Goal: Information Seeking & Learning: Learn about a topic

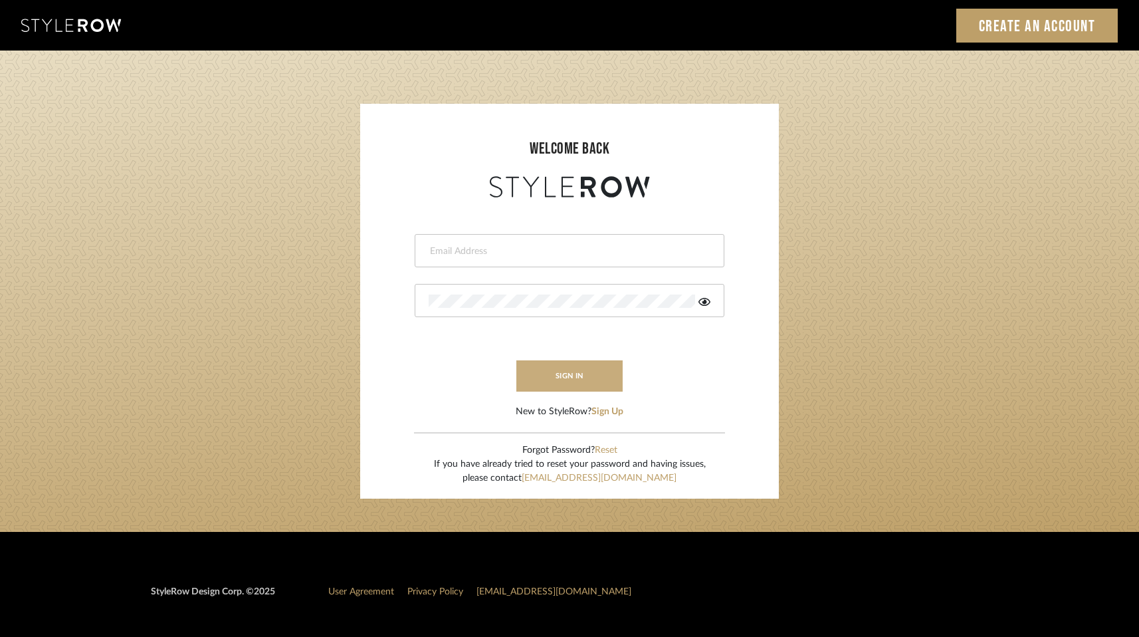
type input "jweiman@joemcguiredesign.com"
click at [583, 375] on button "sign in" at bounding box center [569, 375] width 106 height 31
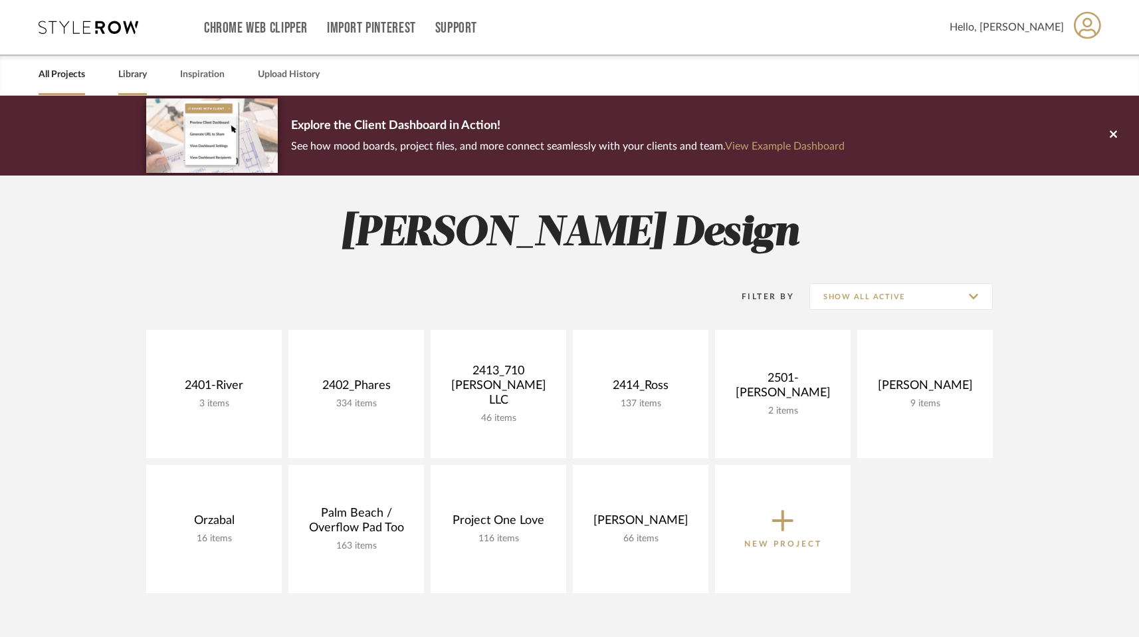
click at [128, 76] on link "Library" at bounding box center [132, 75] width 29 height 18
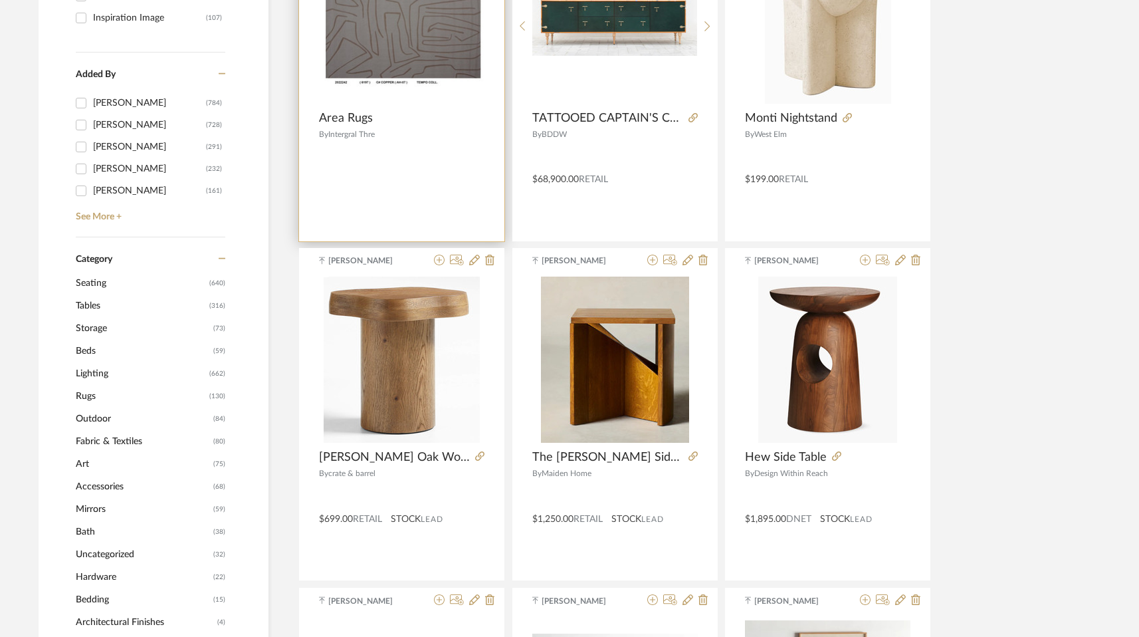
scroll to position [346, 0]
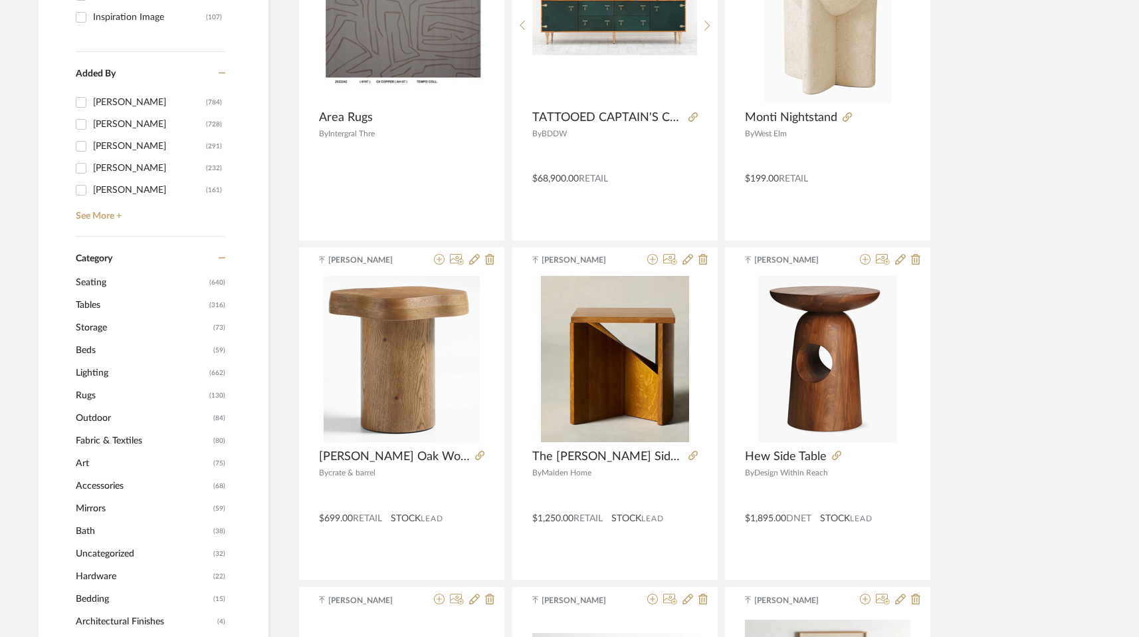
click at [87, 375] on span "Lighting" at bounding box center [141, 373] width 130 height 23
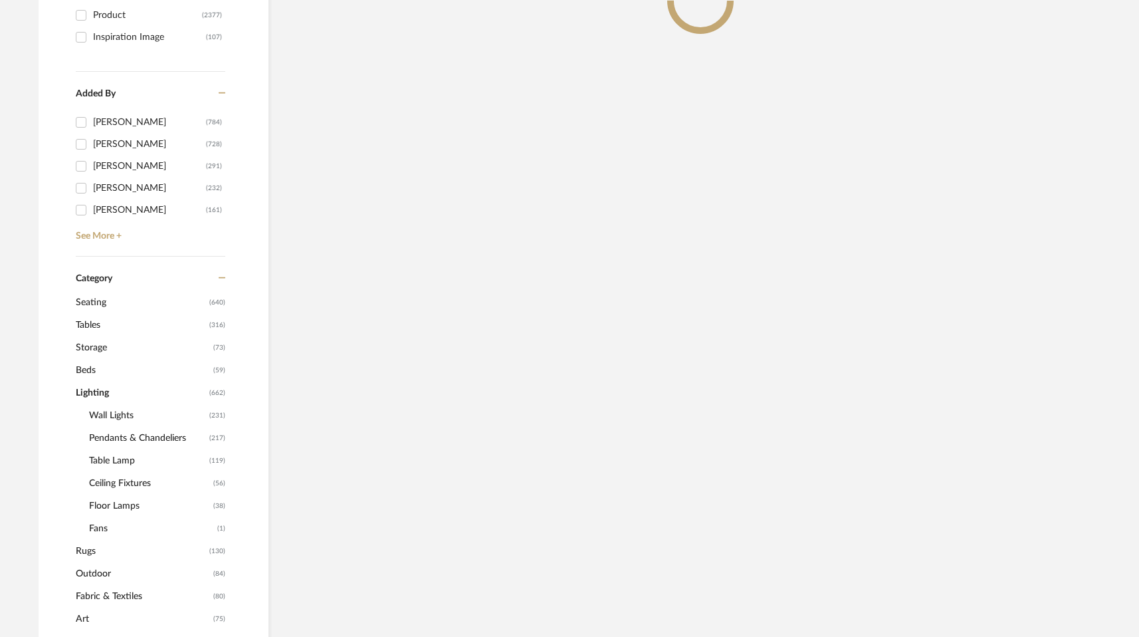
scroll to position [366, 0]
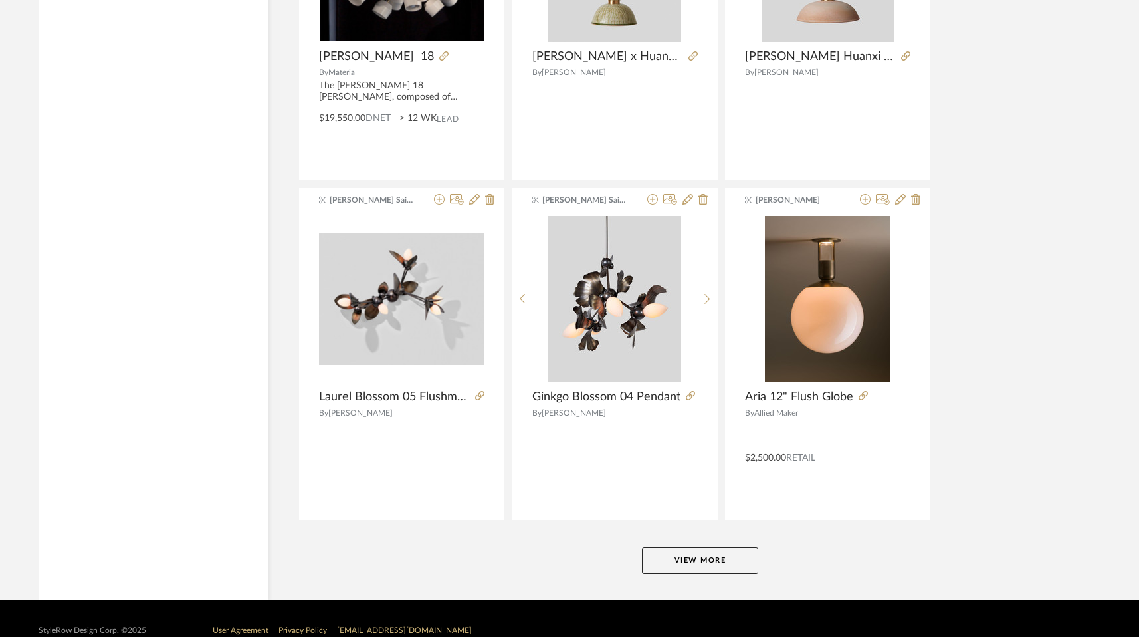
scroll to position [3871, 0]
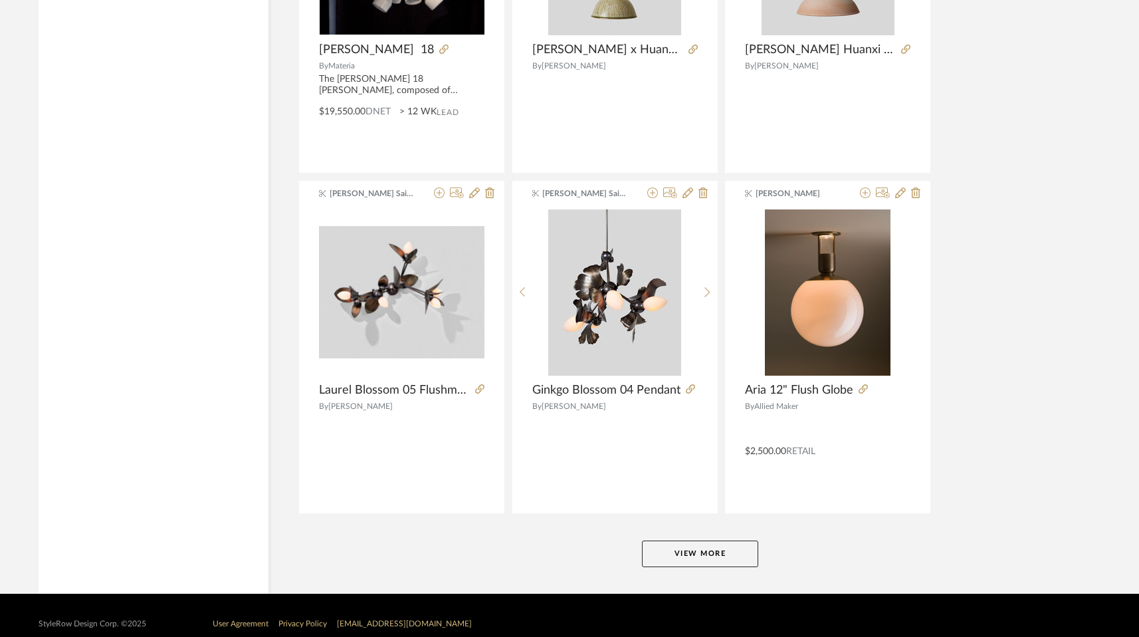
click at [701, 550] on button "View More" at bounding box center [700, 553] width 116 height 27
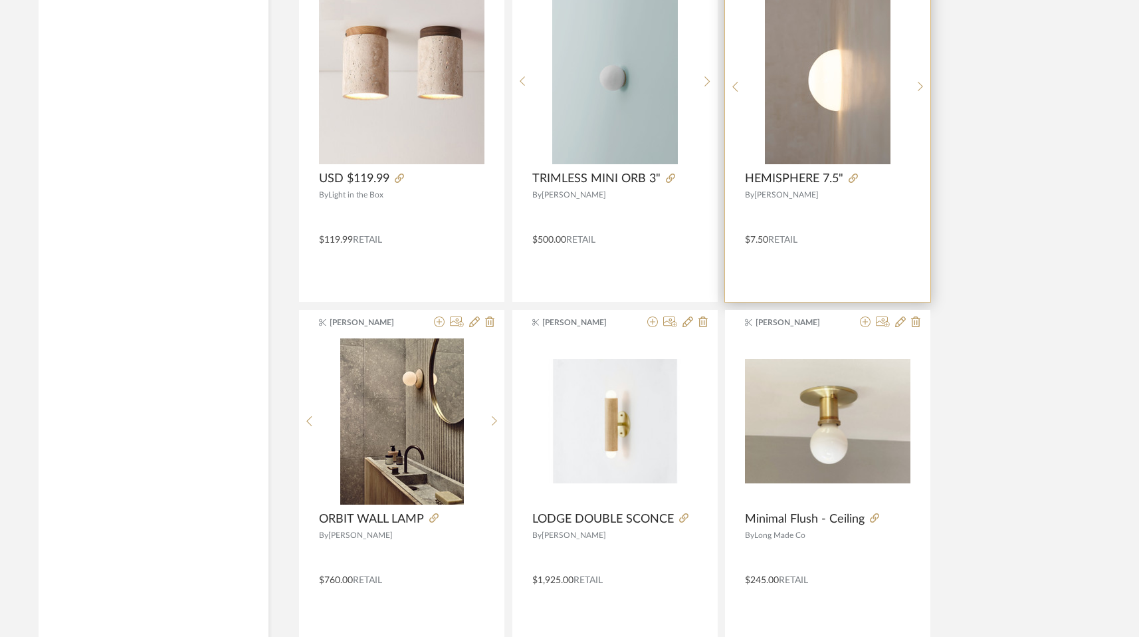
scroll to position [4428, 0]
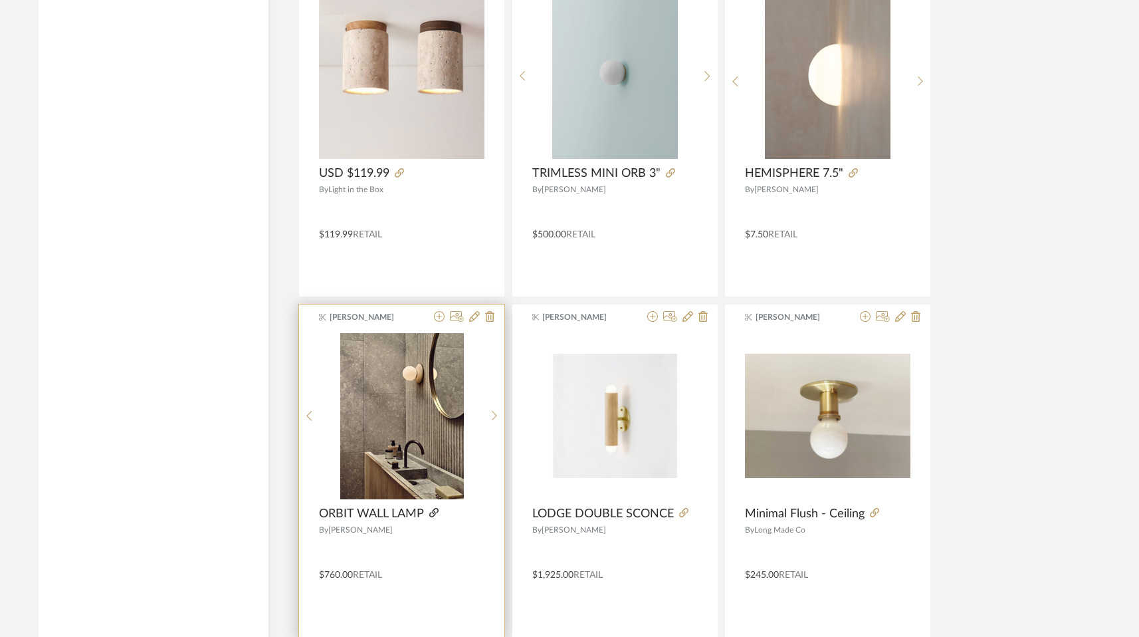
click at [434, 514] on icon at bounding box center [433, 512] width 9 height 9
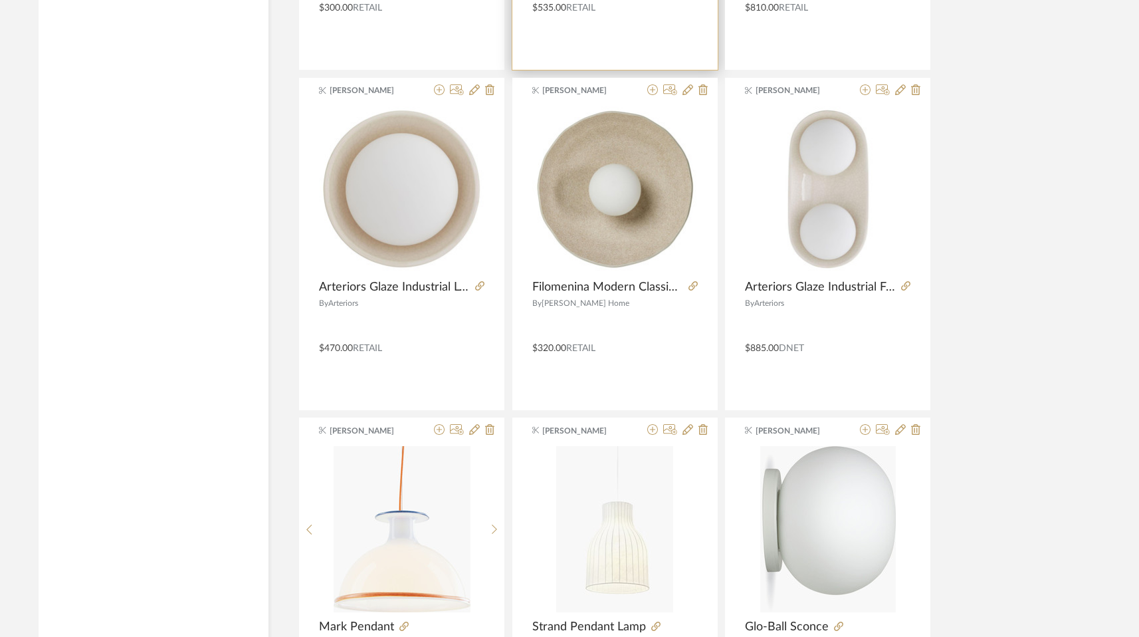
scroll to position [5350, 0]
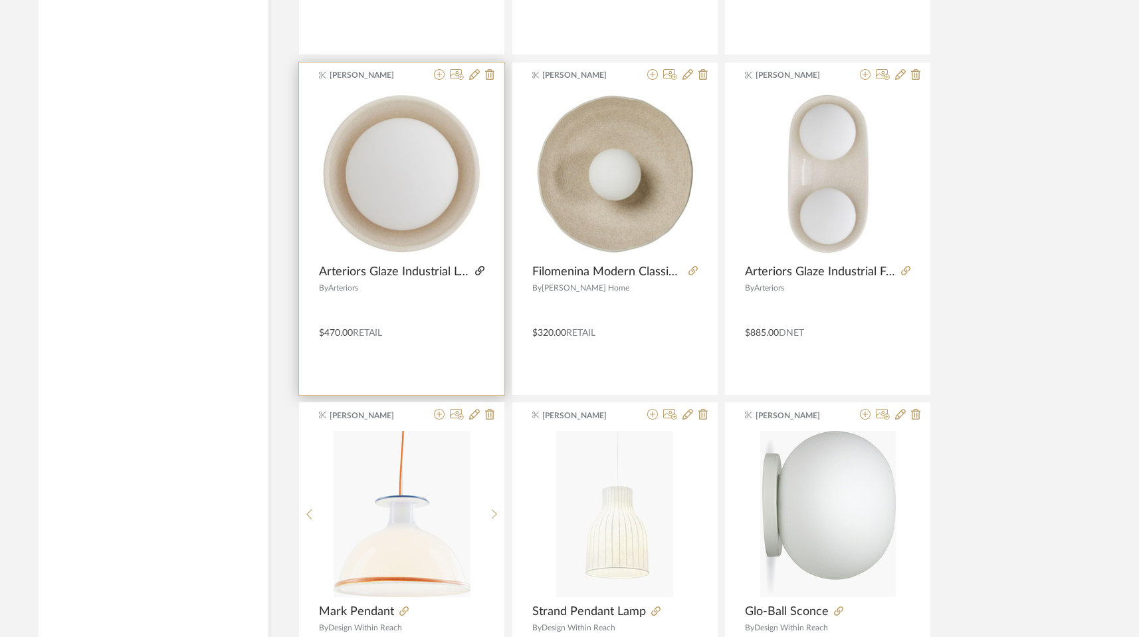
click at [482, 268] on icon at bounding box center [479, 270] width 9 height 9
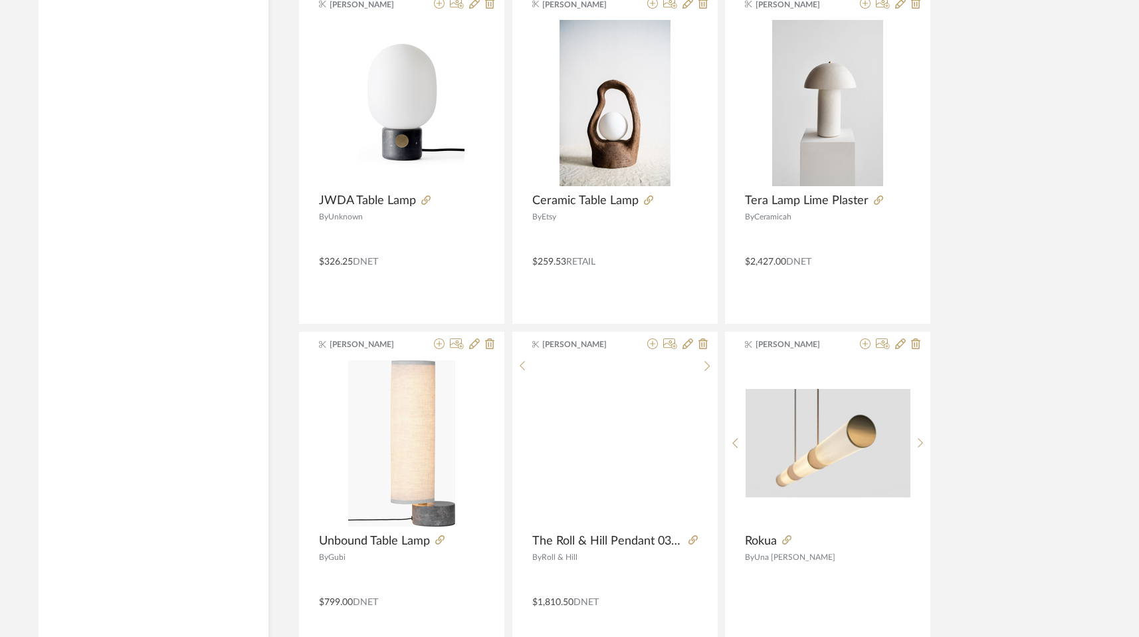
scroll to position [7968, 0]
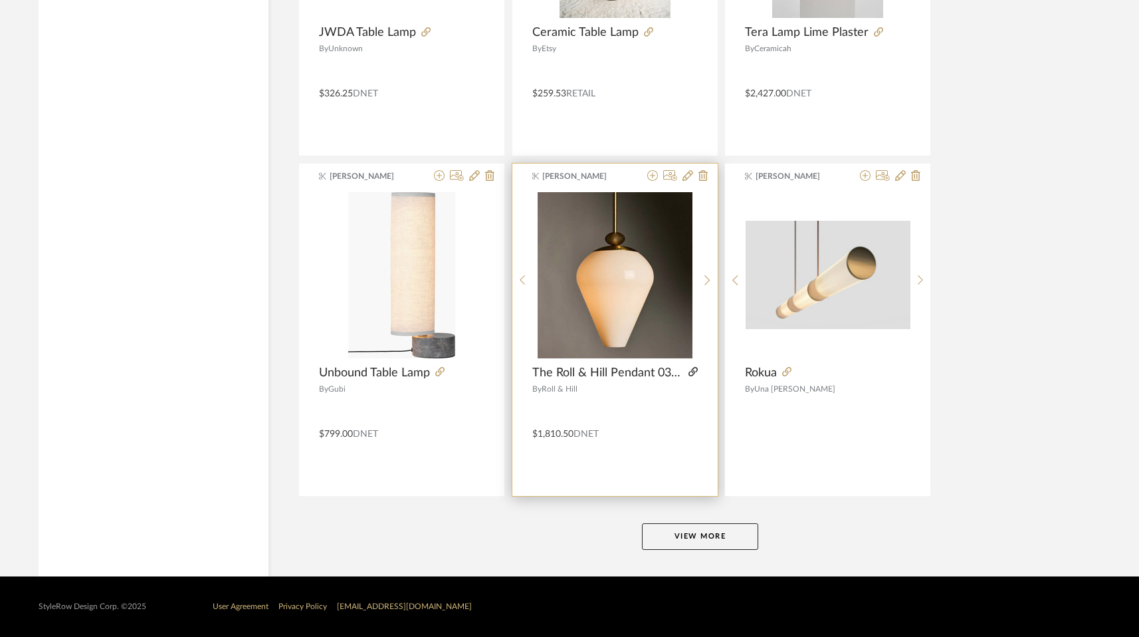
click at [691, 374] on icon at bounding box center [693, 371] width 9 height 9
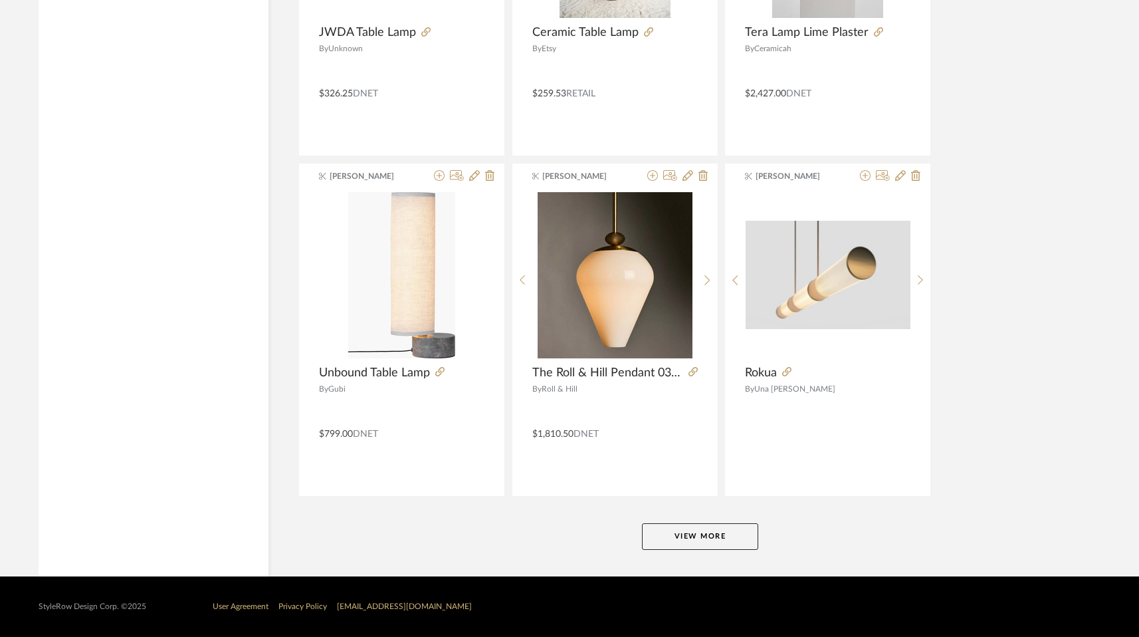
click at [681, 534] on button "View More" at bounding box center [700, 536] width 116 height 27
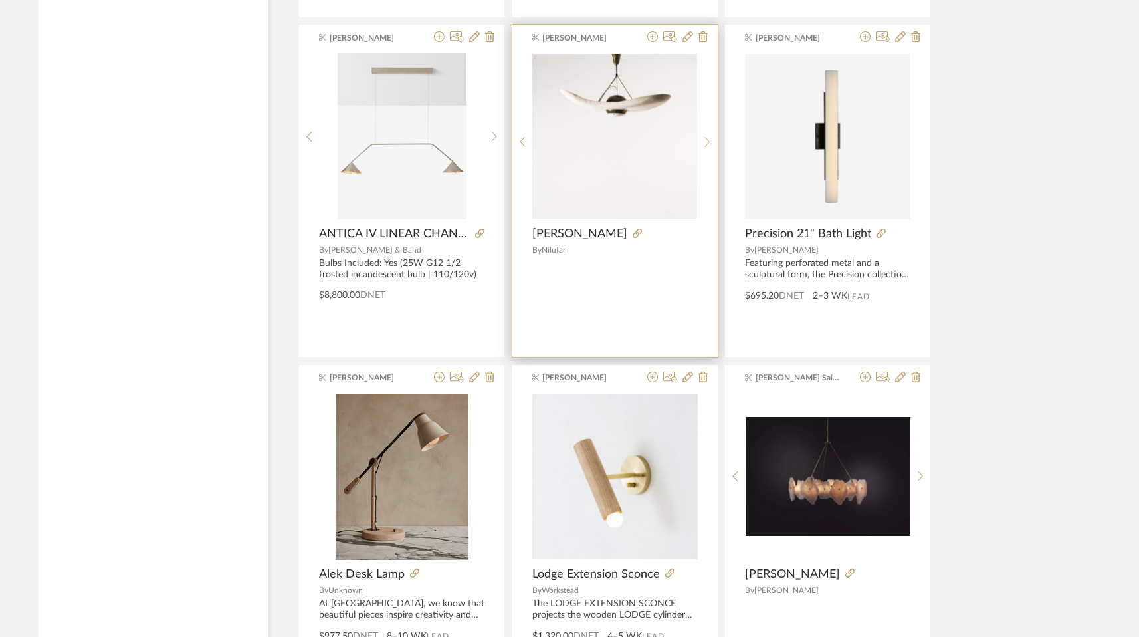
scroll to position [8442, 0]
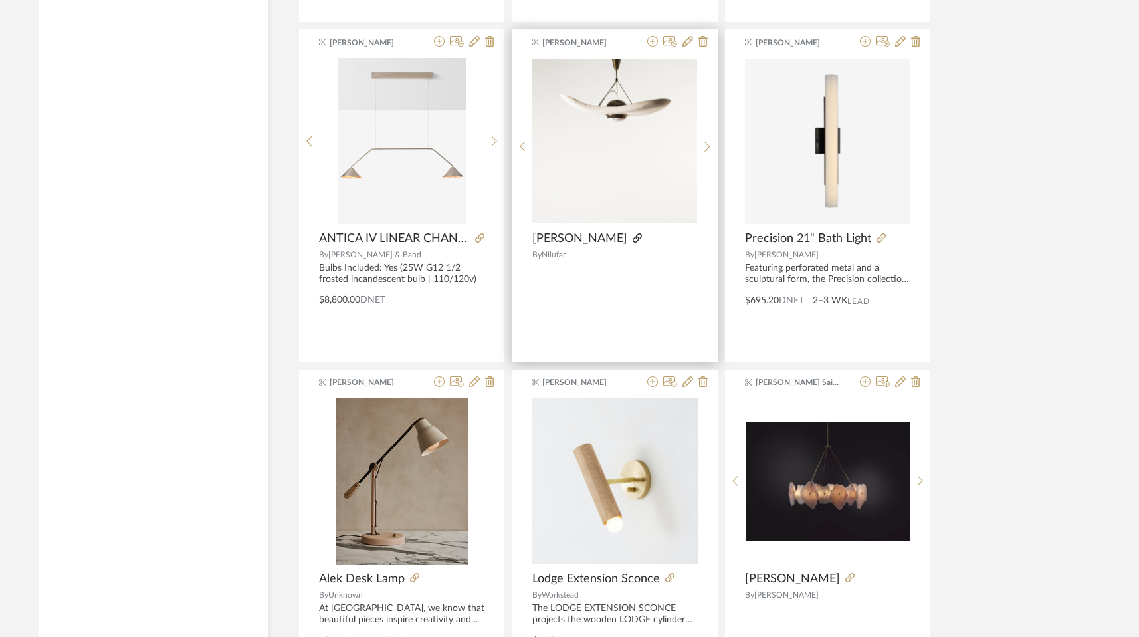
click at [633, 238] on icon at bounding box center [637, 237] width 9 height 9
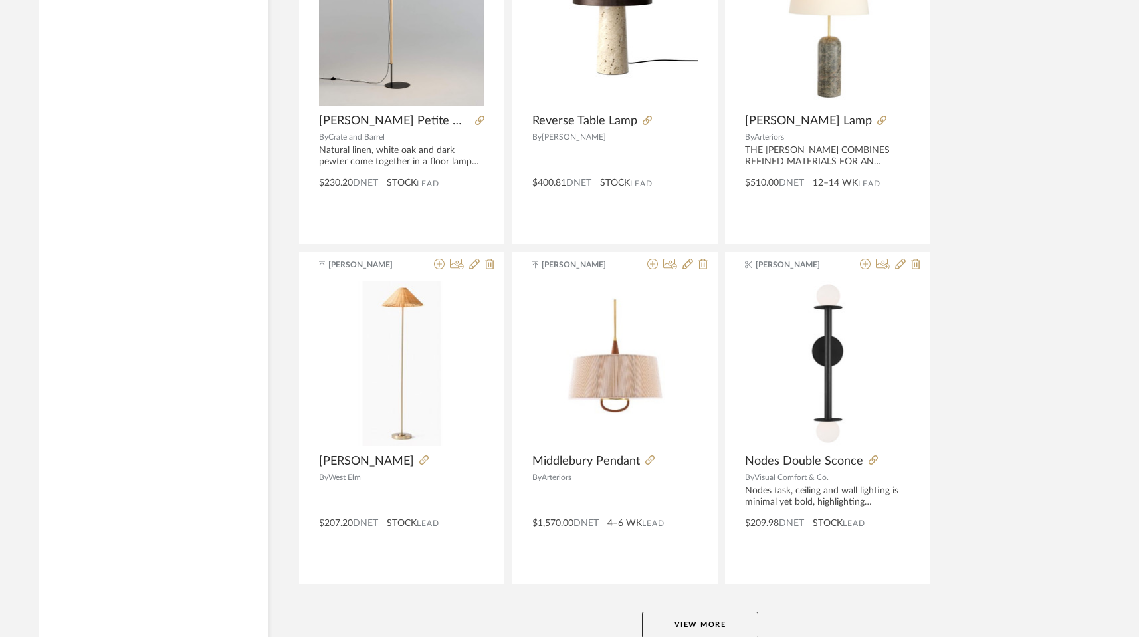
scroll to position [12048, 0]
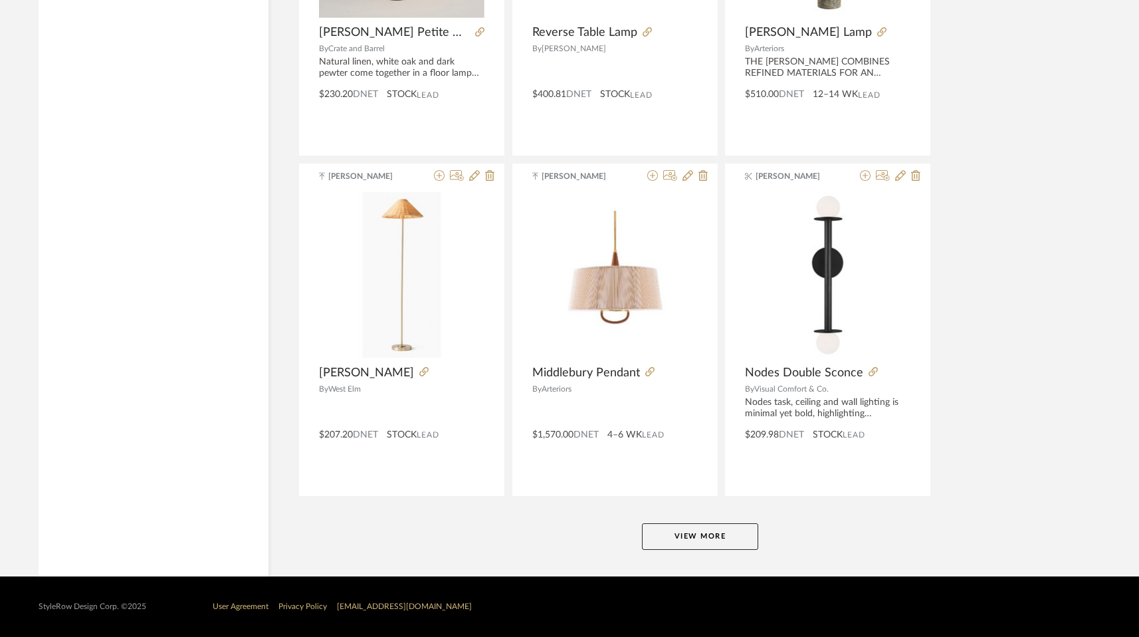
click at [697, 532] on button "View More" at bounding box center [700, 536] width 116 height 27
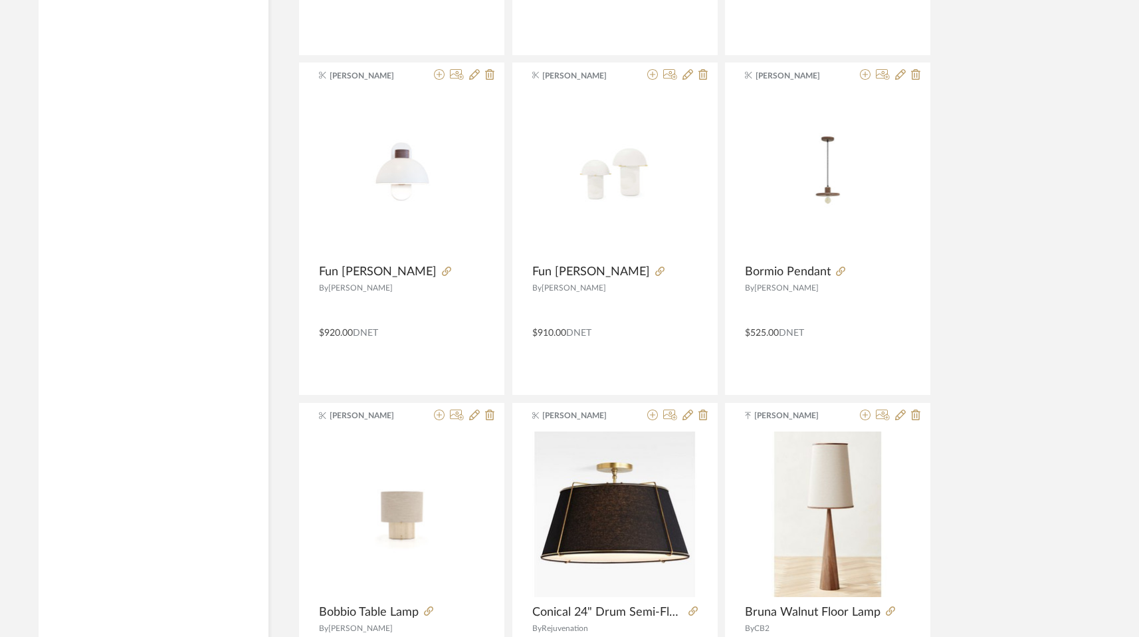
scroll to position [16127, 0]
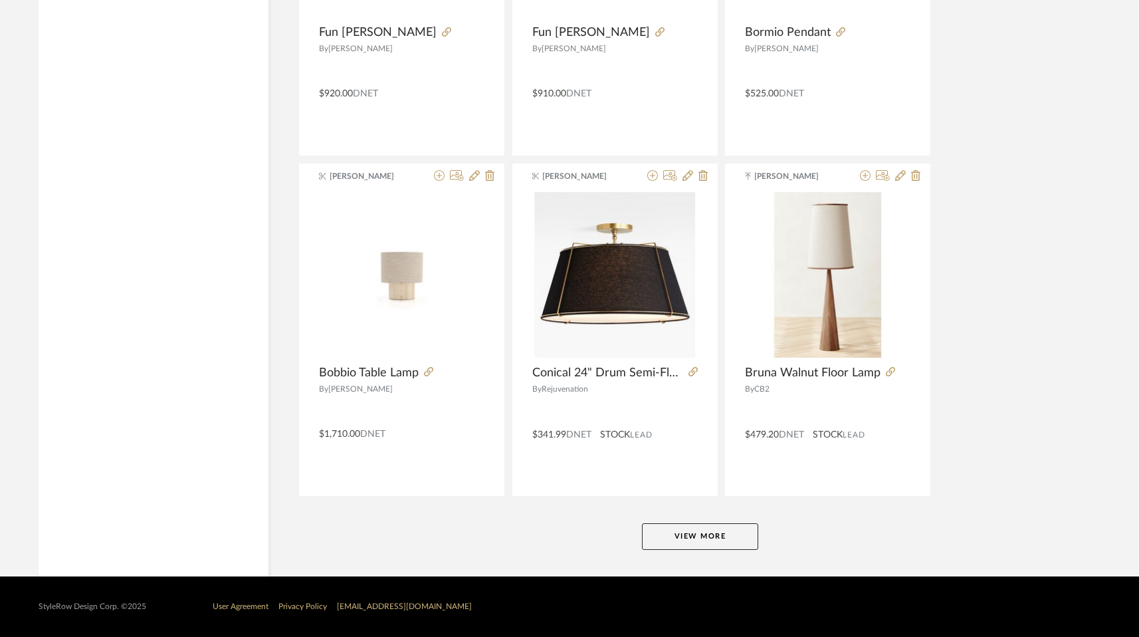
click at [679, 538] on button "View More" at bounding box center [700, 536] width 116 height 27
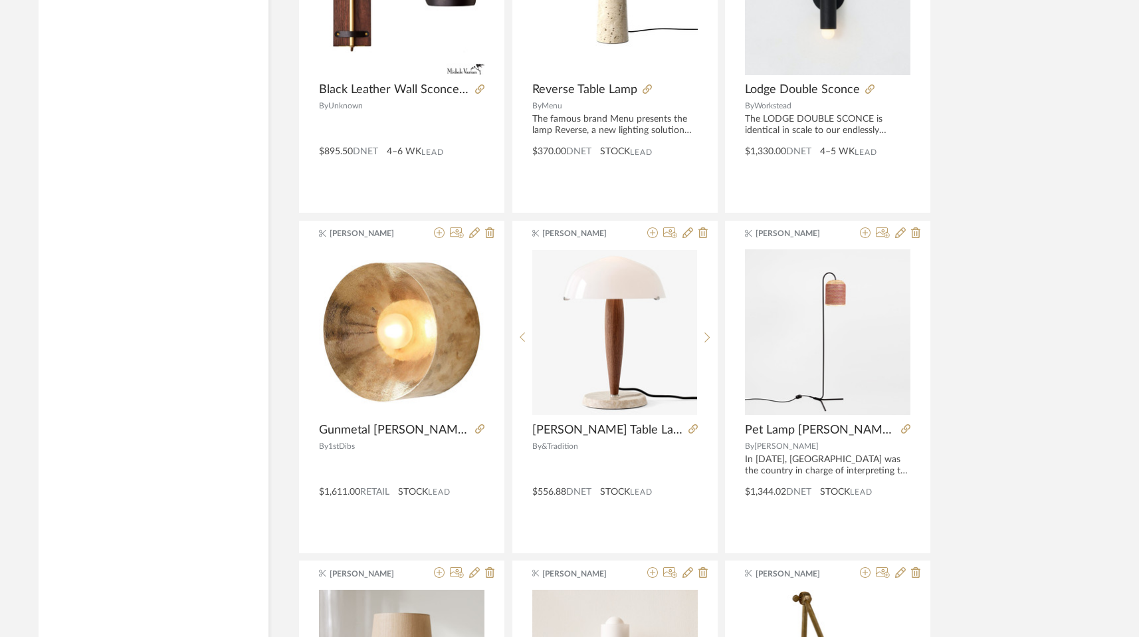
scroll to position [16751, 0]
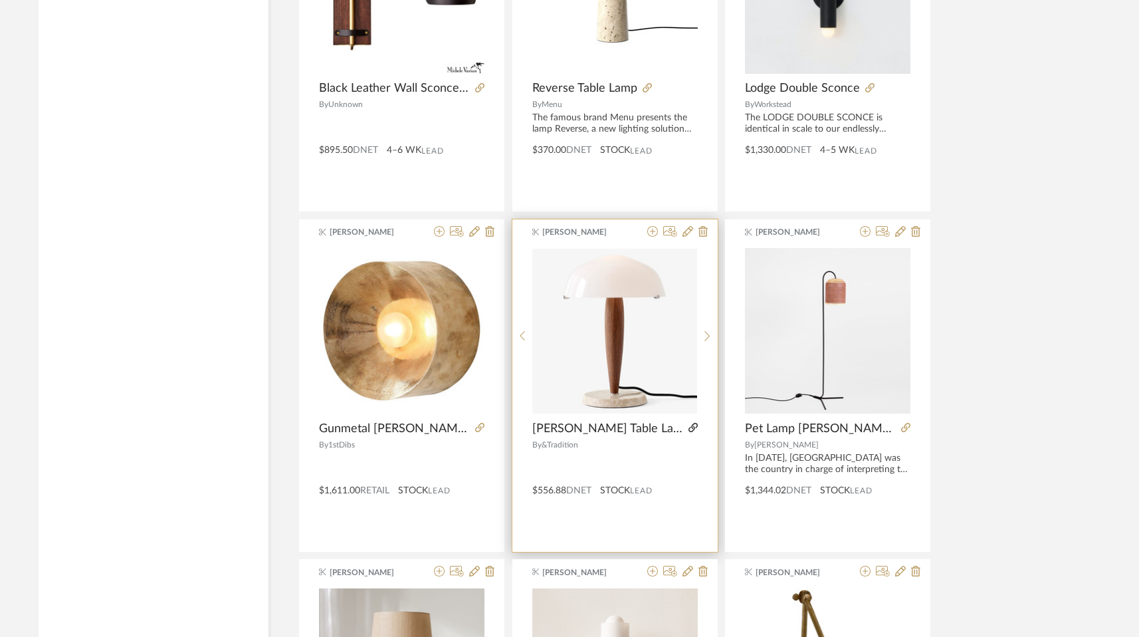
click at [689, 430] on icon at bounding box center [693, 427] width 9 height 9
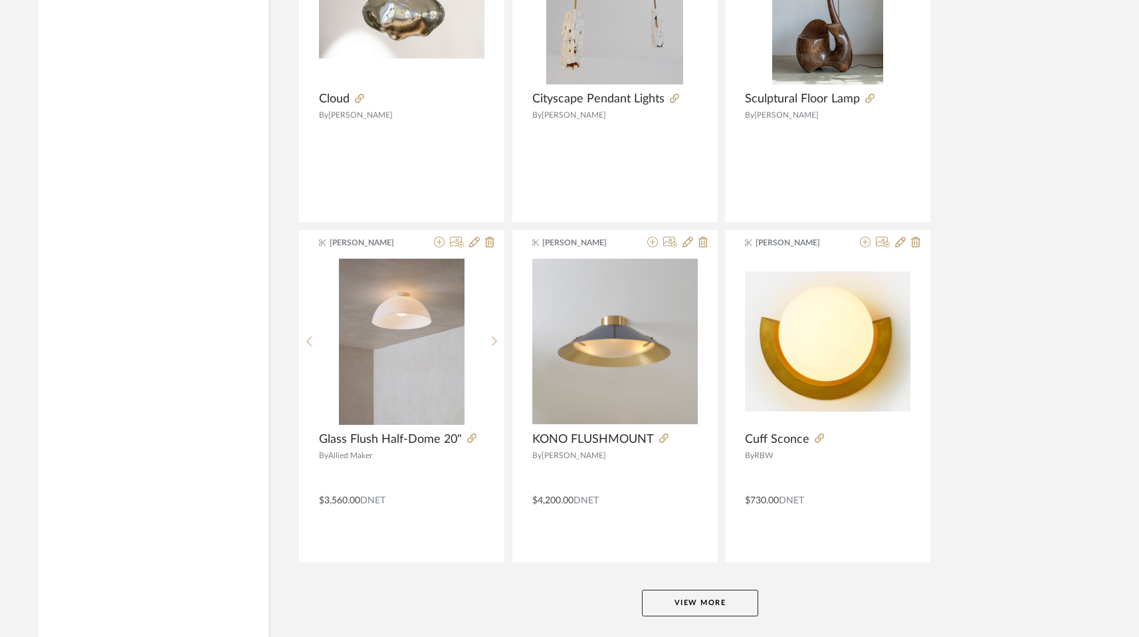
scroll to position [20206, 0]
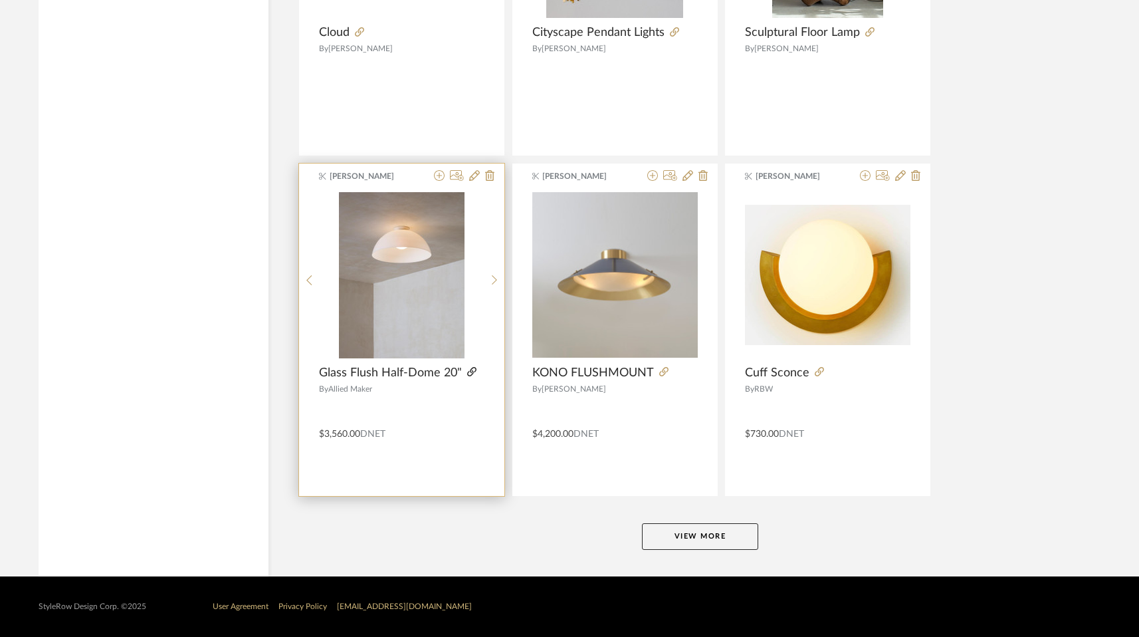
click at [471, 375] on icon at bounding box center [471, 371] width 9 height 9
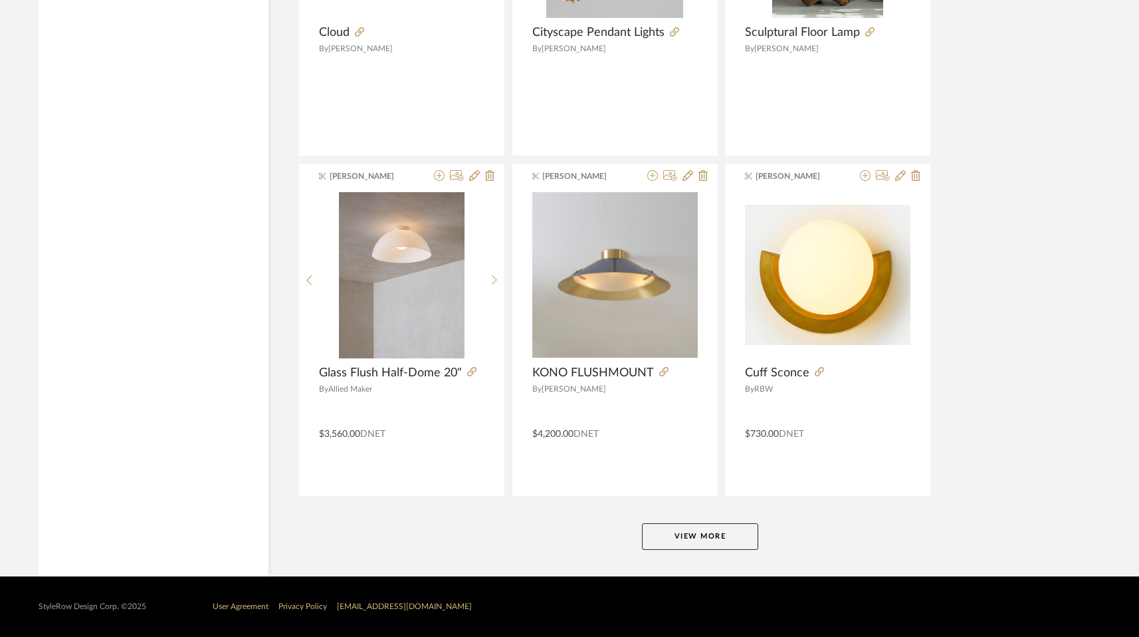
click at [686, 536] on button "View More" at bounding box center [700, 536] width 116 height 27
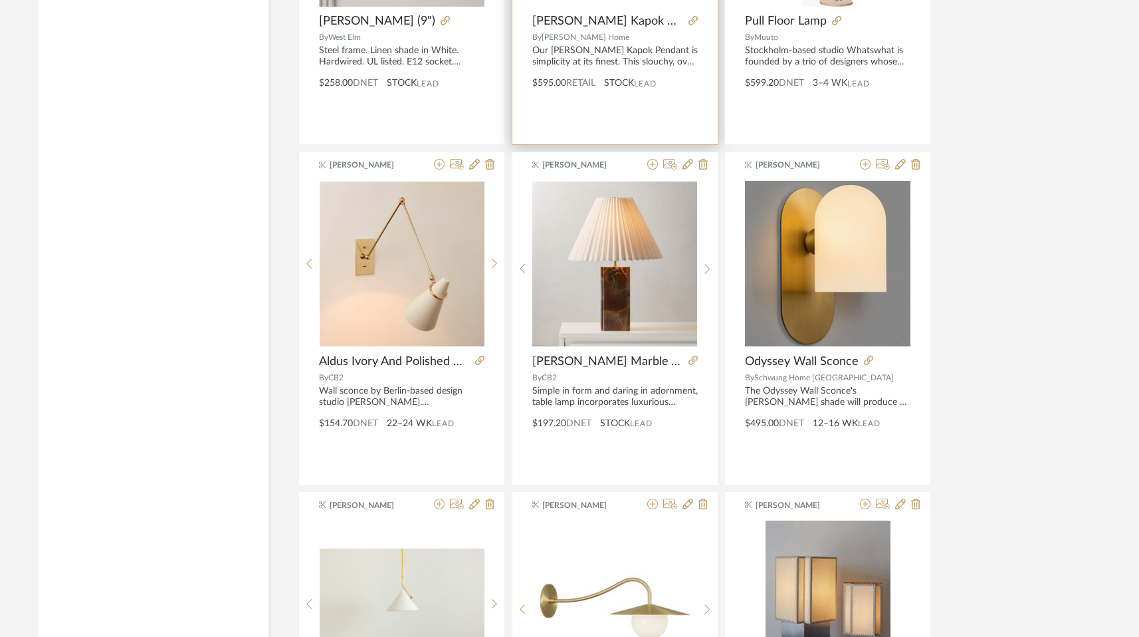
scroll to position [18907, 0]
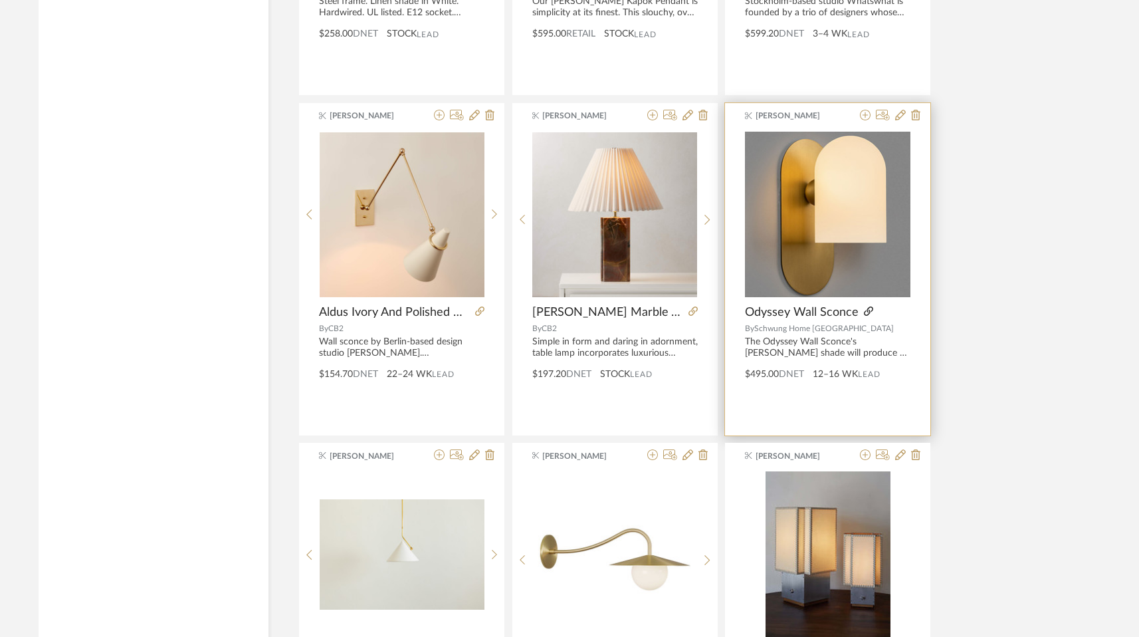
click at [865, 311] on icon at bounding box center [868, 310] width 9 height 9
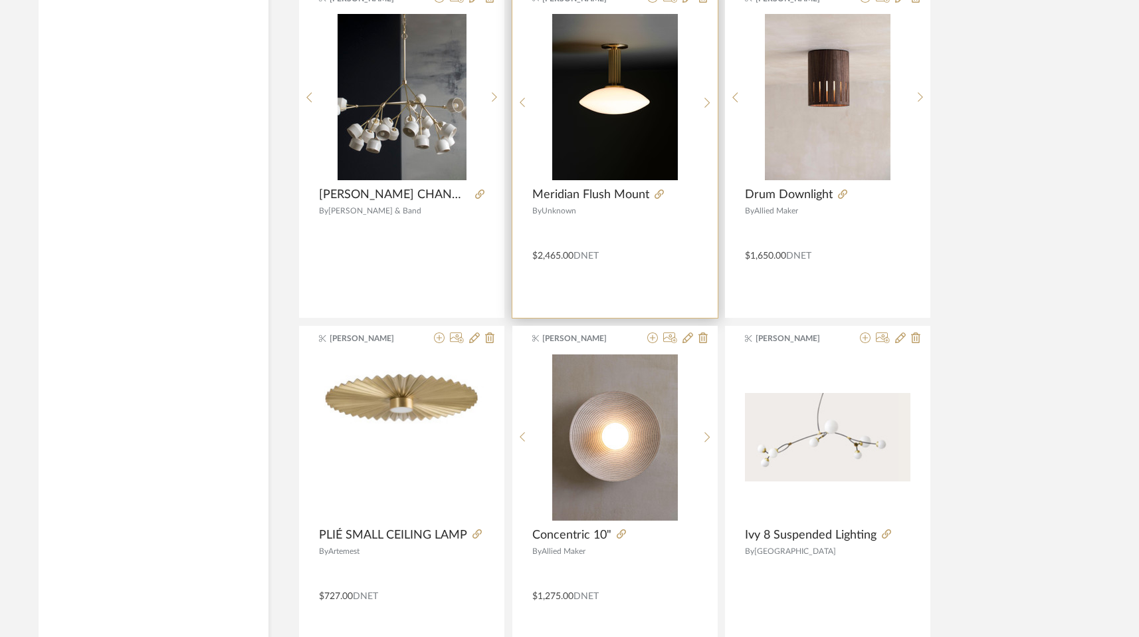
scroll to position [22085, 0]
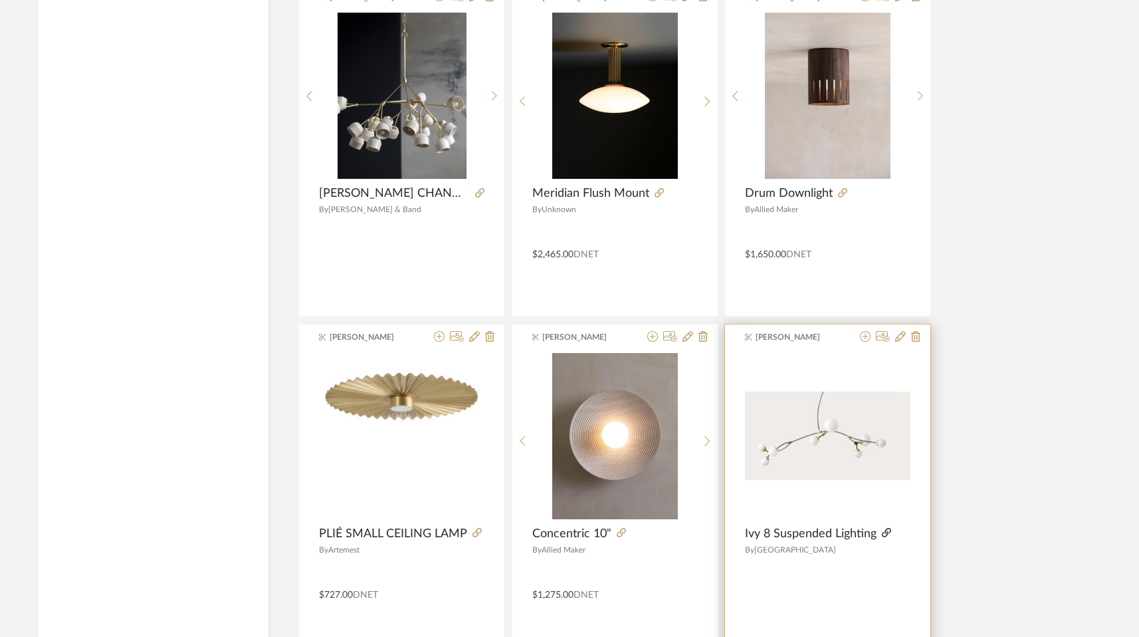
click at [883, 535] on icon at bounding box center [886, 532] width 9 height 9
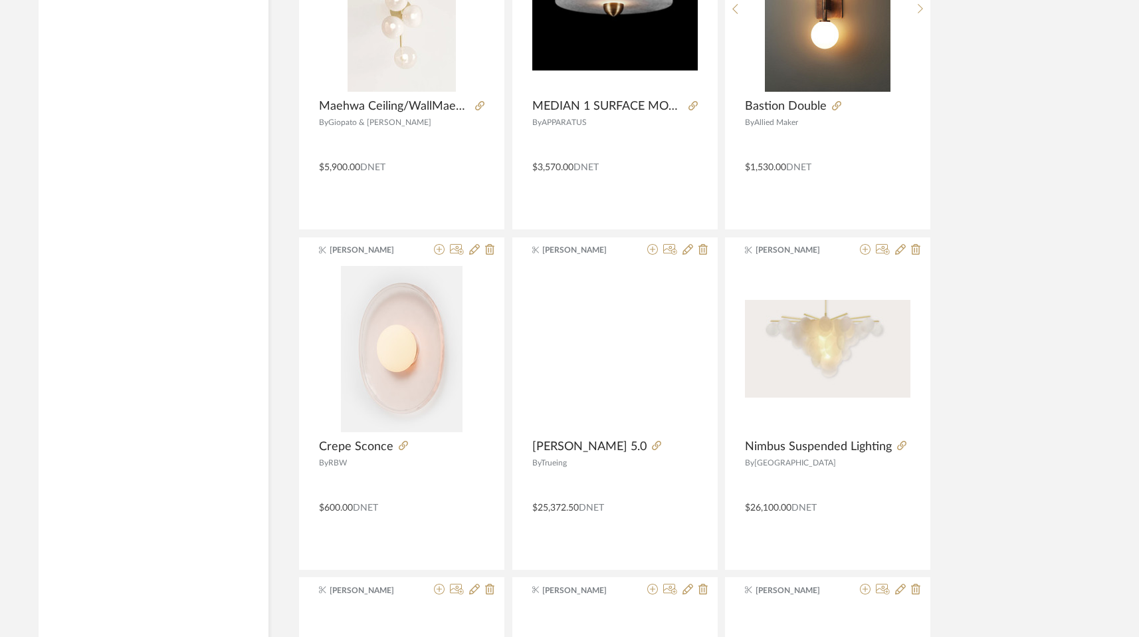
scroll to position [23534, 0]
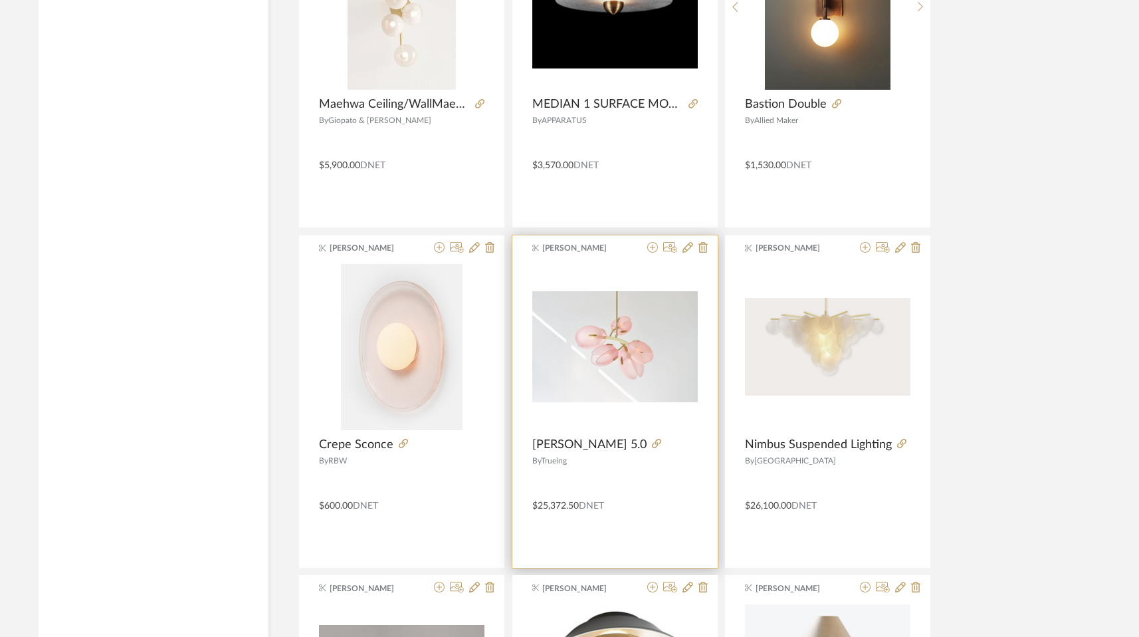
click at [647, 445] on div at bounding box center [672, 444] width 51 height 15
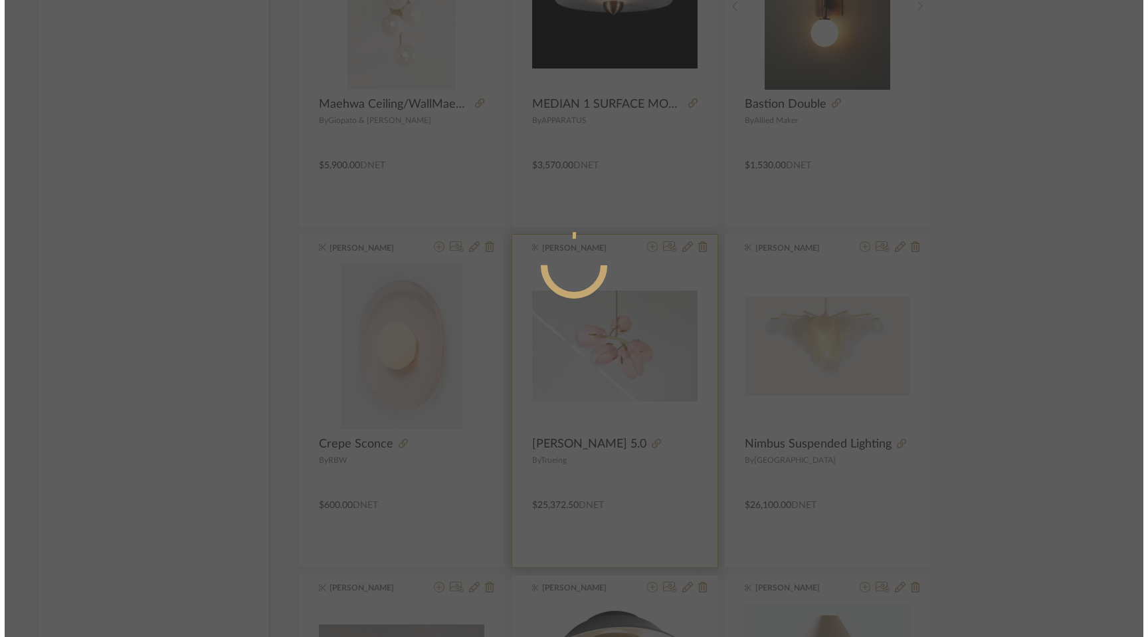
scroll to position [0, 0]
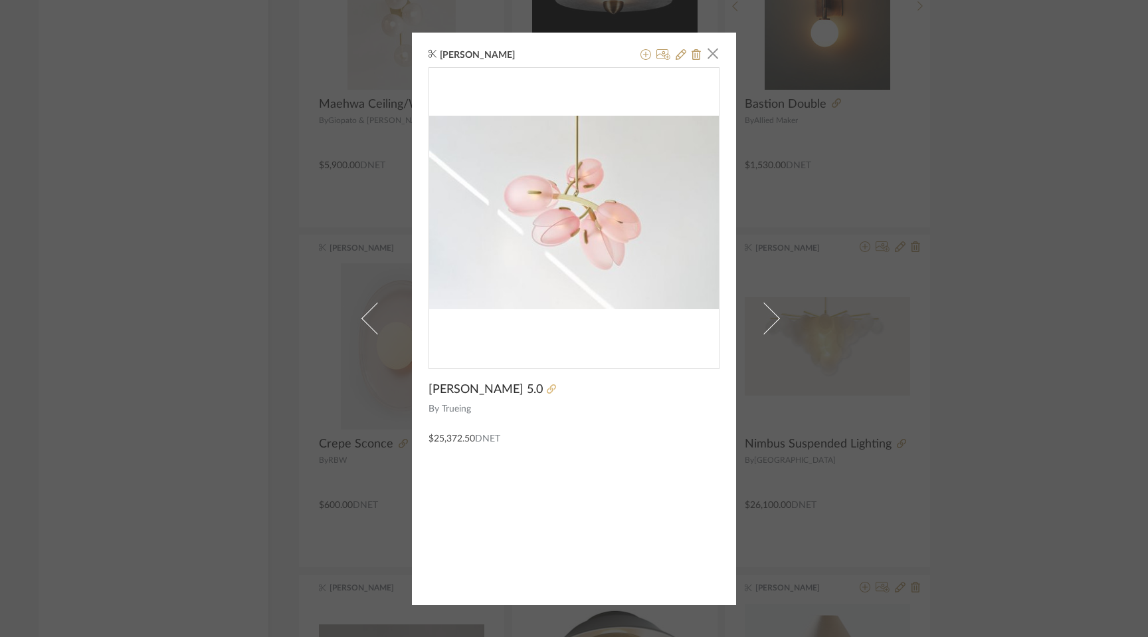
click at [547, 387] on icon at bounding box center [551, 388] width 9 height 9
click at [704, 51] on span "button" at bounding box center [713, 54] width 27 height 27
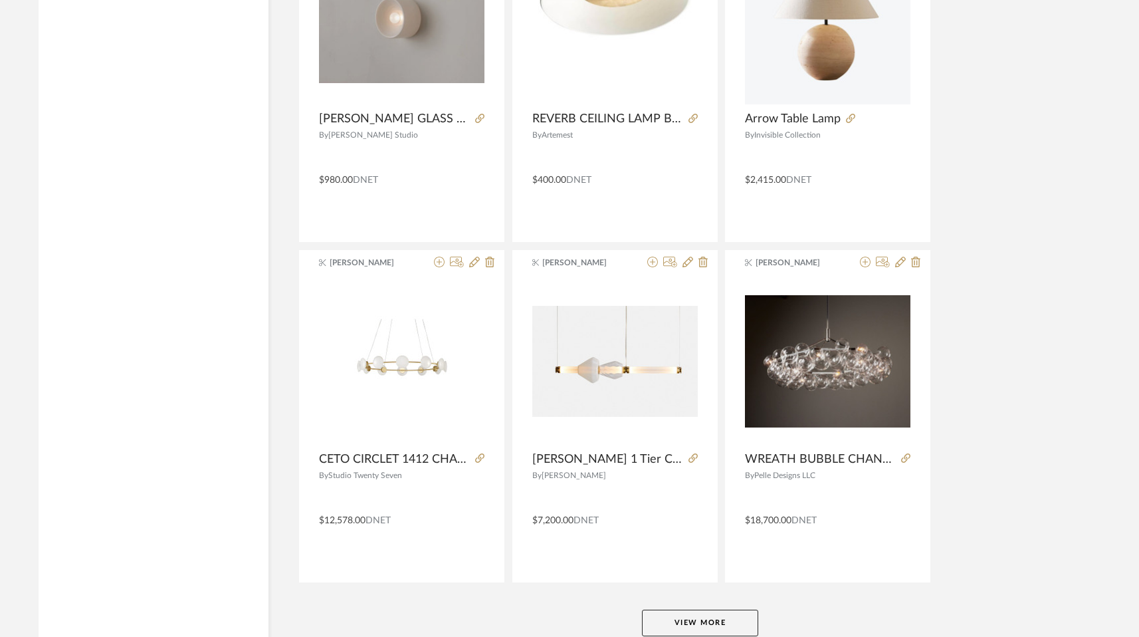
scroll to position [24285, 0]
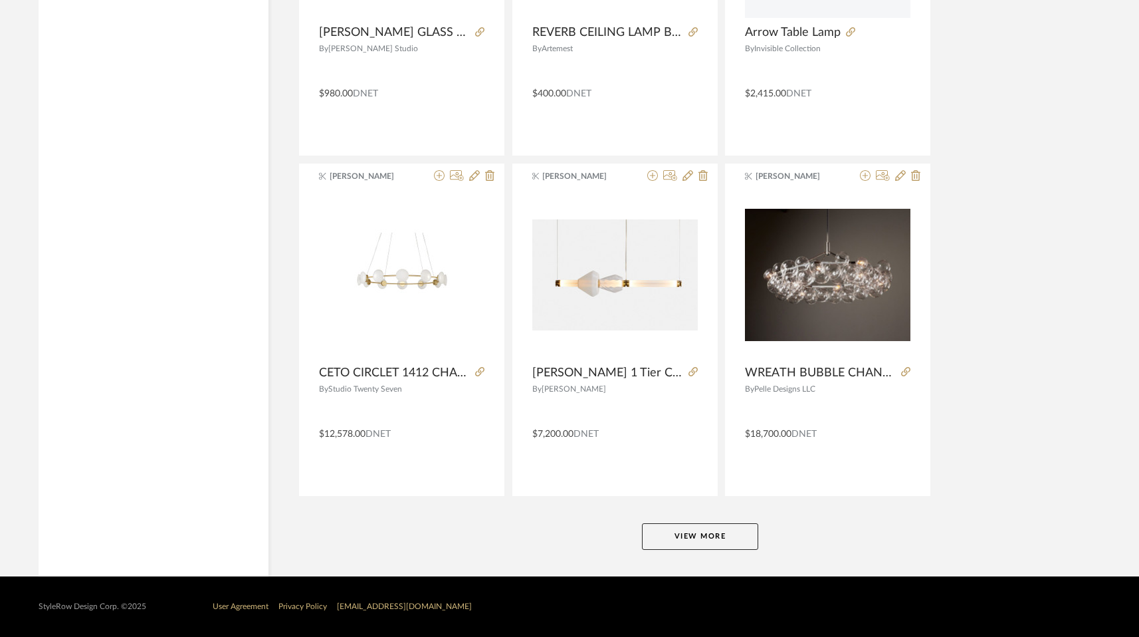
click at [697, 534] on button "View More" at bounding box center [700, 536] width 116 height 27
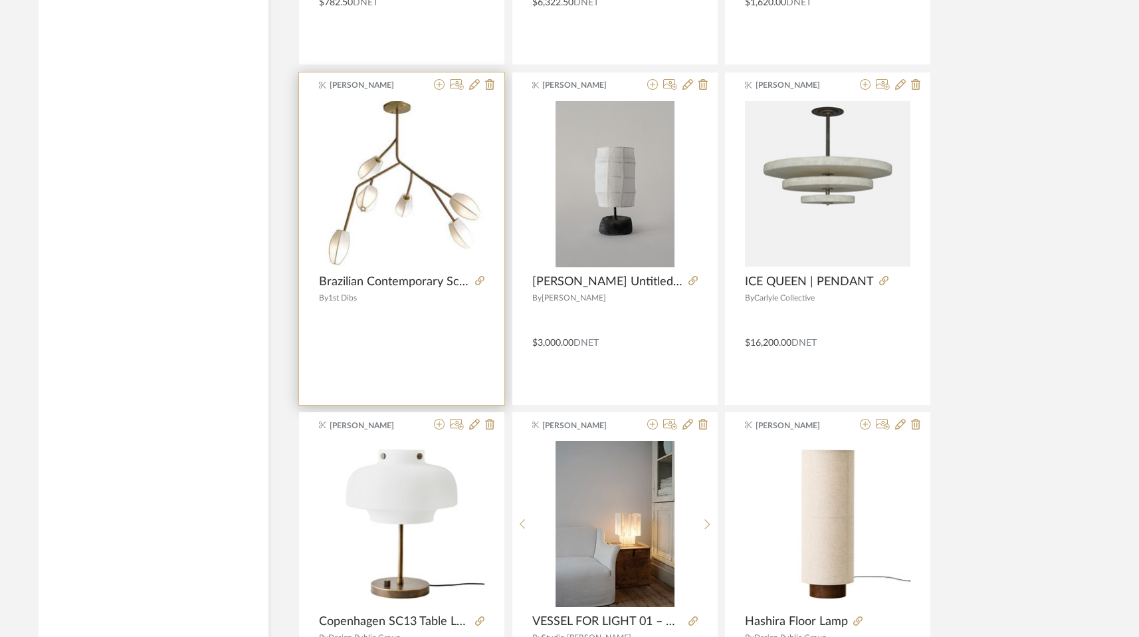
scroll to position [25739, 0]
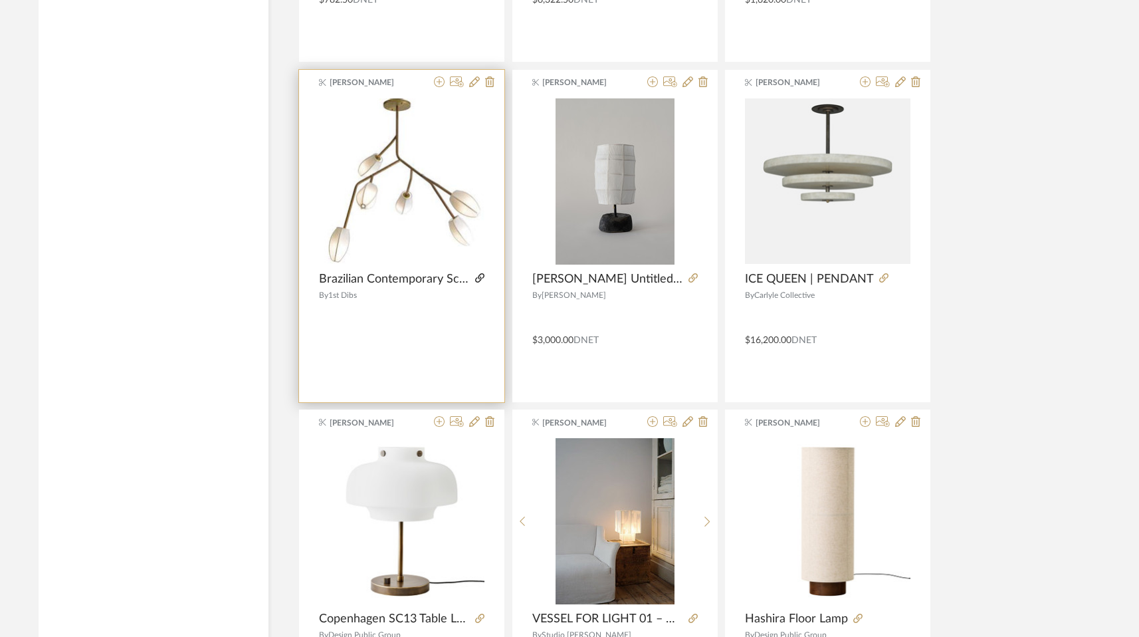
click at [479, 278] on icon at bounding box center [479, 277] width 9 height 9
